Goal: Task Accomplishment & Management: Manage account settings

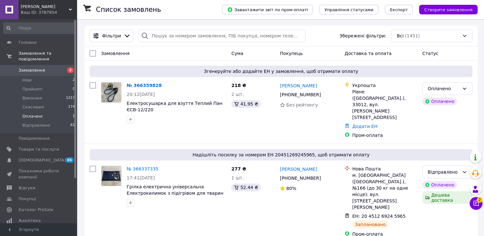
click at [28, 114] on span "Оплачені" at bounding box center [32, 117] width 20 height 6
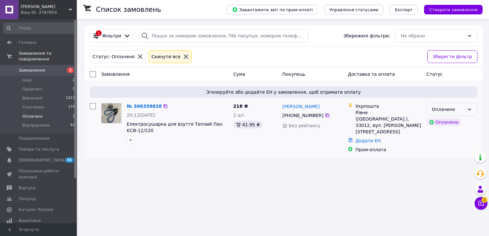
click at [455, 108] on div "Оплачено" at bounding box center [448, 109] width 32 height 7
click at [452, 119] on li "Прийнято" at bounding box center [452, 123] width 50 height 12
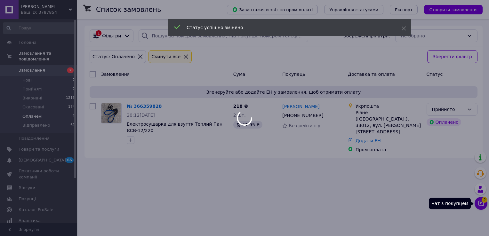
click at [484, 202] on span "2" at bounding box center [484, 200] width 6 height 6
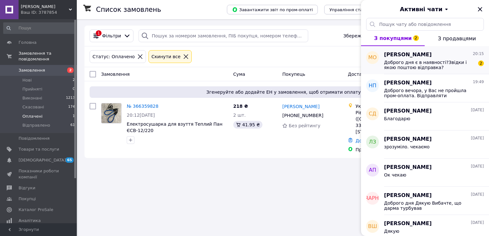
click at [457, 68] on span "Доброго дня є в наявності?Звідки і якою поштою відправка?" at bounding box center [429, 65] width 91 height 10
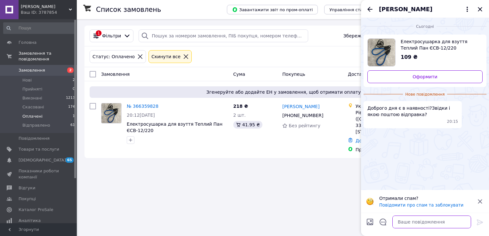
click at [417, 222] on textarea at bounding box center [431, 222] width 79 height 13
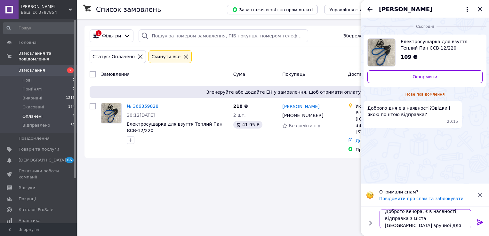
scroll to position [0, 0]
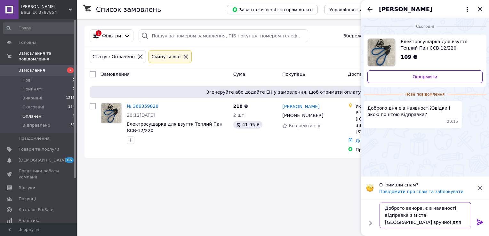
type textarea "Доброго вечора, є в наявності, відправка з міста [GEOGRAPHIC_DATA] зручної для …"
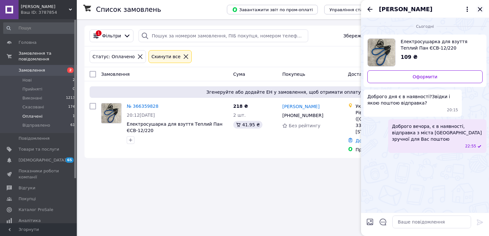
click at [478, 7] on icon "Закрити" at bounding box center [479, 9] width 4 height 4
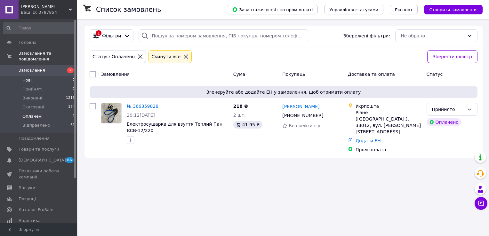
click at [28, 77] on span "Нові" at bounding box center [26, 80] width 9 height 6
